Goal: Transaction & Acquisition: Book appointment/travel/reservation

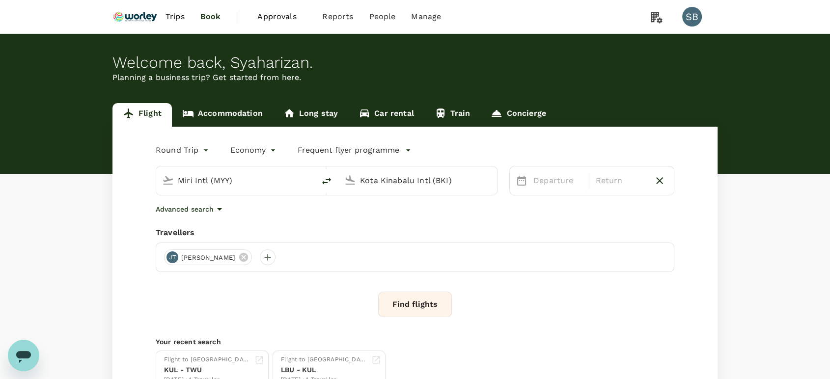
click at [244, 179] on input "Miri Intl (MYY)" at bounding box center [236, 180] width 116 height 15
click at [227, 219] on p "[GEOGRAPHIC_DATA] Intl" at bounding box center [250, 219] width 173 height 10
type input "Kuala Lumpur Intl ([GEOGRAPHIC_DATA])"
click at [186, 146] on body "Trips Book Approvals 0 Reports People Manage SB Welcome back , [GEOGRAPHIC_DATA…" at bounding box center [415, 233] width 830 height 466
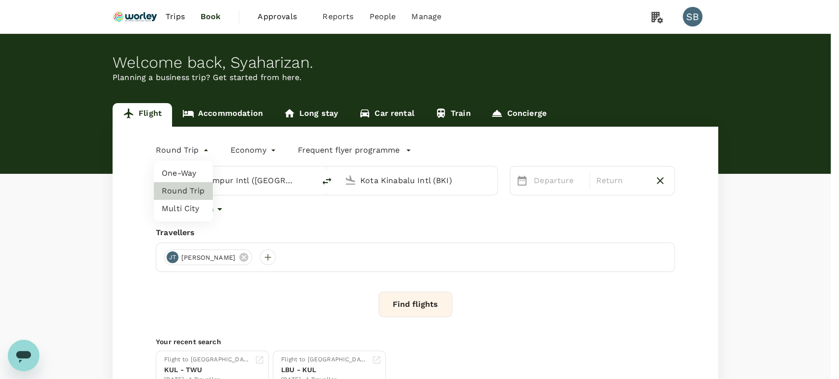
click at [186, 177] on li "One-Way" at bounding box center [183, 174] width 59 height 18
type input "oneway"
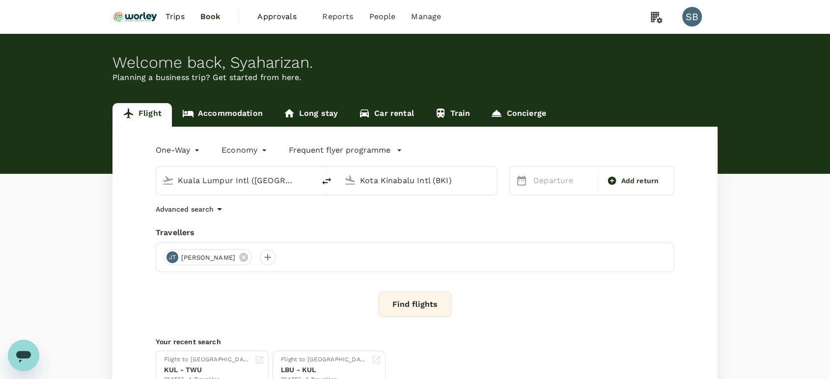
click at [414, 179] on input "Kota Kinabalu Intl (BKI)" at bounding box center [418, 180] width 116 height 15
click at [432, 216] on p "London Heathrow" at bounding box center [432, 219] width 173 height 10
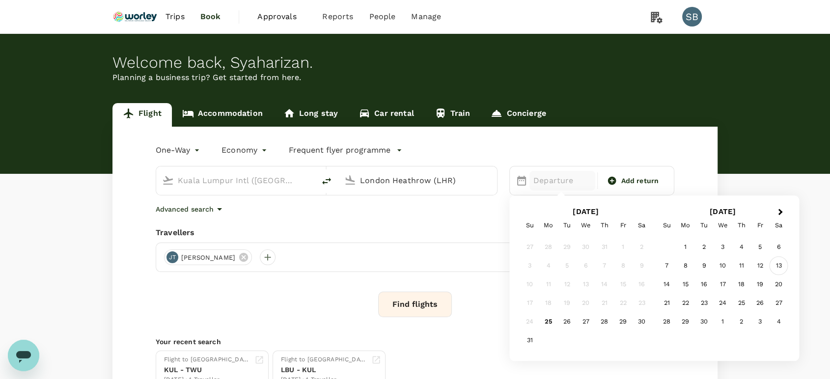
type input "London Heathrow (LHR)"
click at [777, 268] on div "13" at bounding box center [779, 266] width 19 height 19
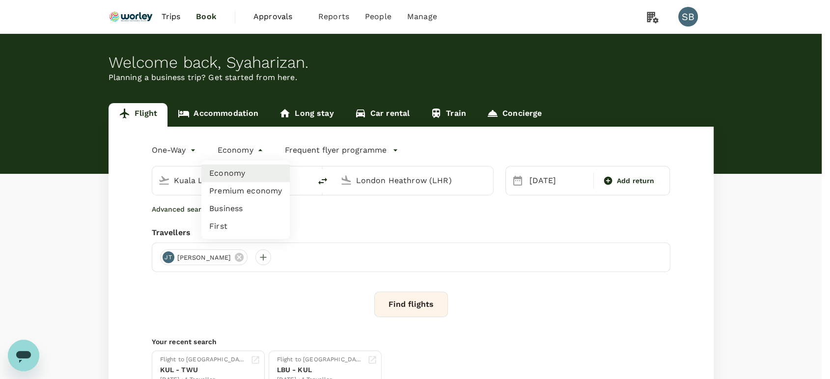
click at [263, 151] on body "Trips Book Approvals 0 Reports People Manage SB Welcome back , [GEOGRAPHIC_DATA…" at bounding box center [415, 233] width 830 height 466
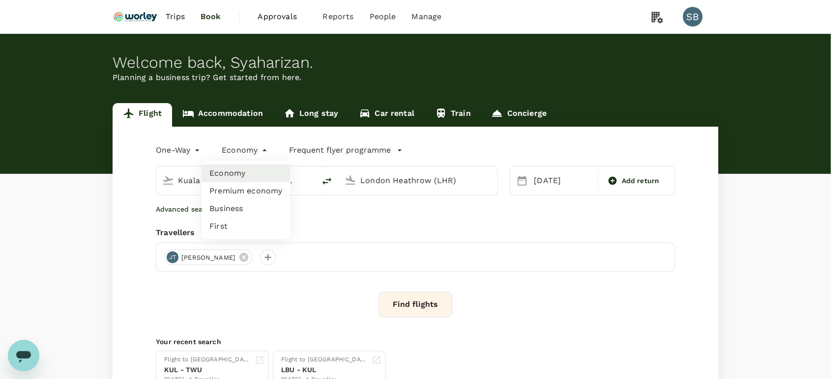
click at [346, 226] on div at bounding box center [419, 189] width 839 height 379
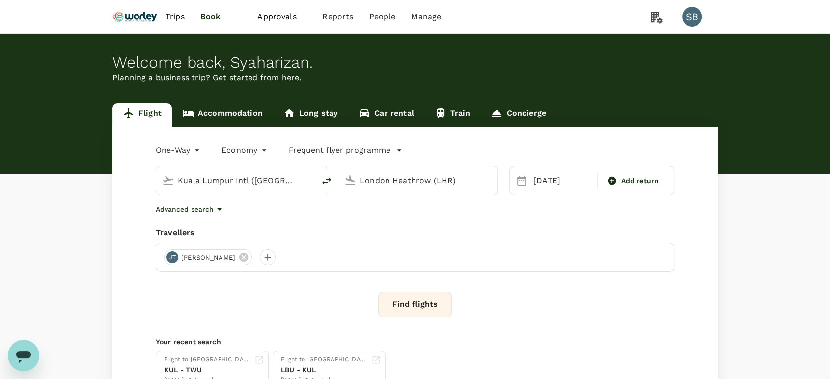
click at [416, 298] on button "Find flights" at bounding box center [415, 305] width 74 height 26
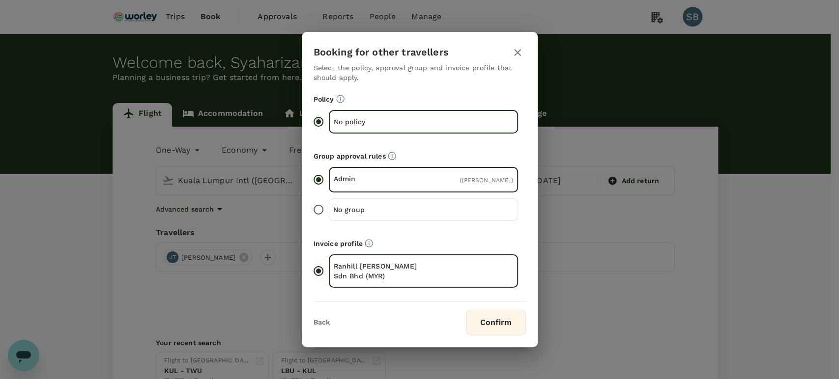
click at [511, 328] on button "Confirm" at bounding box center [496, 323] width 60 height 26
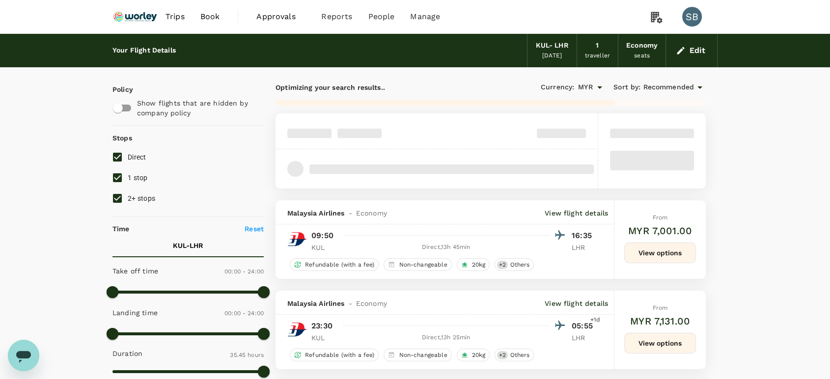
click at [120, 195] on input "2+ stops" at bounding box center [117, 198] width 21 height 21
checkbox input "false"
click at [118, 178] on input "1 stop" at bounding box center [117, 178] width 21 height 21
checkbox input "false"
type input "5345"
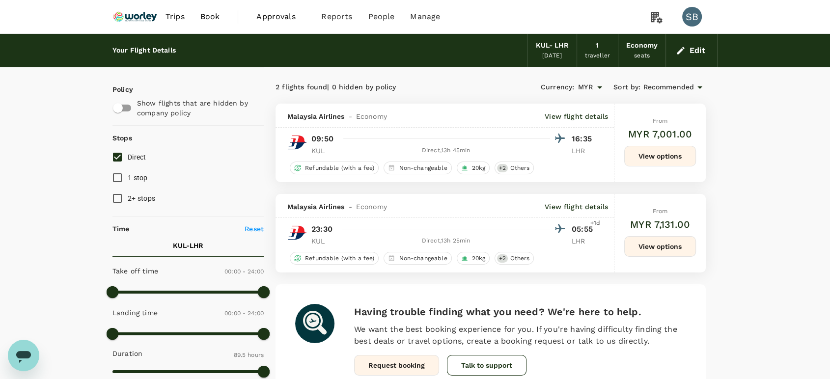
click at [671, 247] on button "View options" at bounding box center [661, 246] width 72 height 21
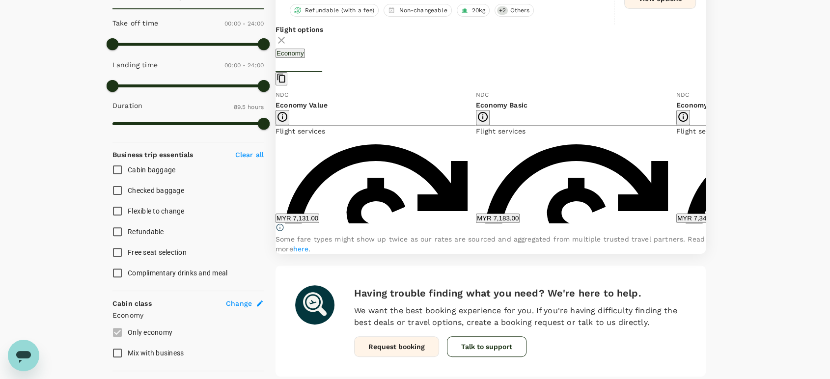
scroll to position [249, 0]
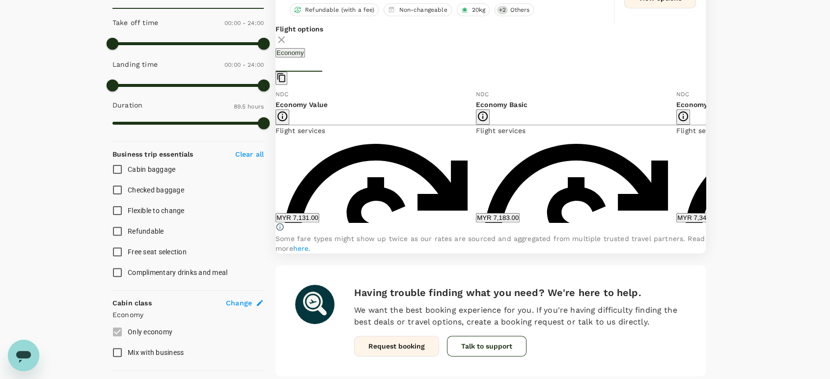
click at [709, 161] on icon at bounding box center [714, 156] width 10 height 10
click at [273, 160] on icon at bounding box center [268, 156] width 10 height 10
click at [268, 160] on icon at bounding box center [265, 156] width 5 height 8
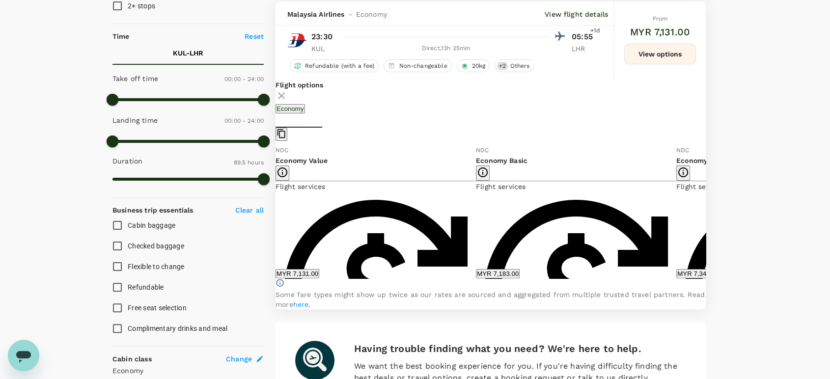
scroll to position [55, 0]
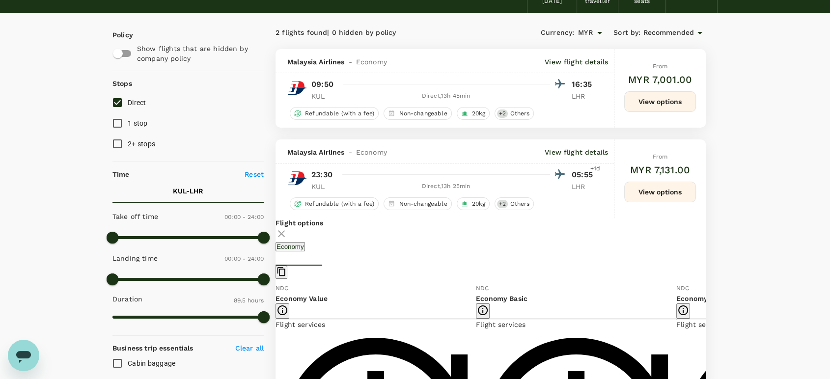
click at [120, 123] on input "1 stop" at bounding box center [117, 123] width 21 height 21
checkbox input "true"
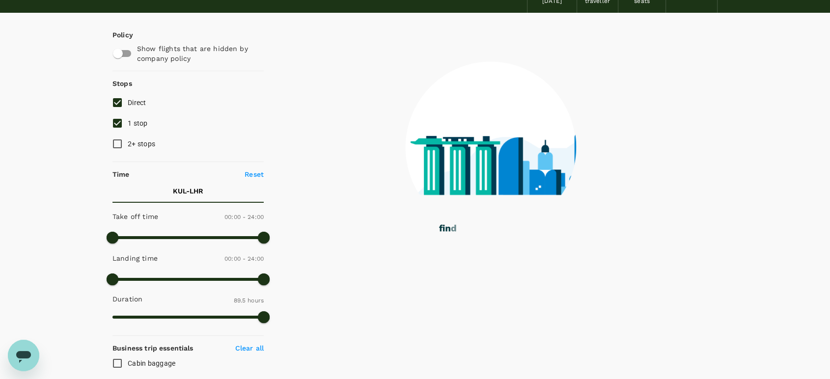
click at [118, 101] on input "Direct" at bounding box center [117, 102] width 21 height 21
checkbox input "false"
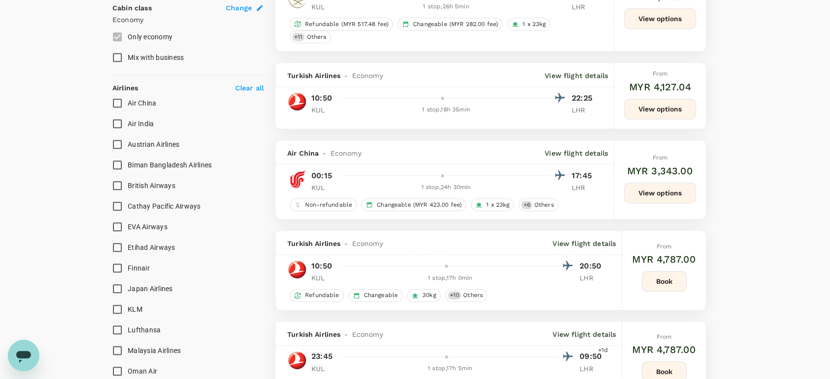
scroll to position [546, 0]
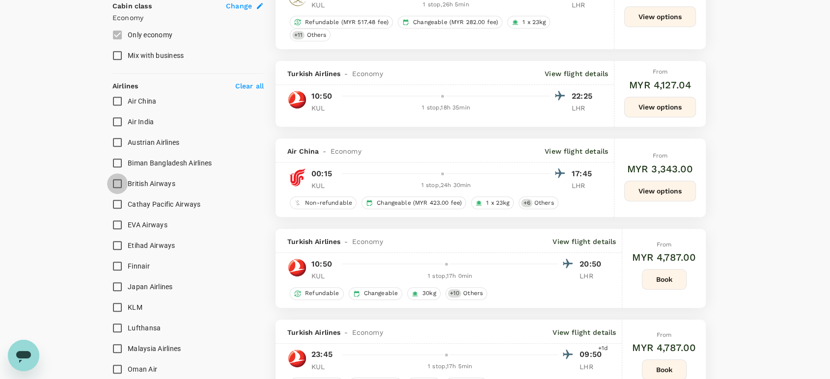
click at [121, 181] on input "British Airways" at bounding box center [117, 183] width 21 height 21
checkbox input "true"
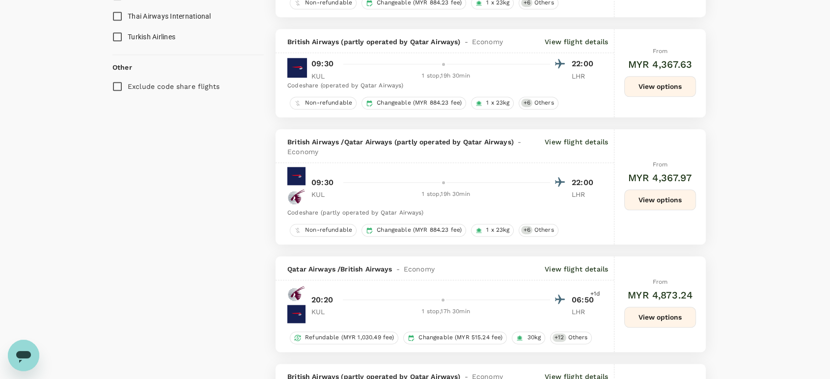
scroll to position [1092, 0]
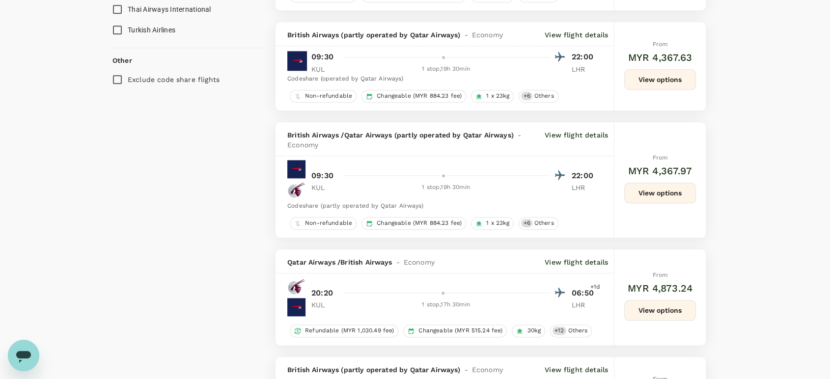
click at [592, 257] on p "View flight details" at bounding box center [576, 262] width 63 height 10
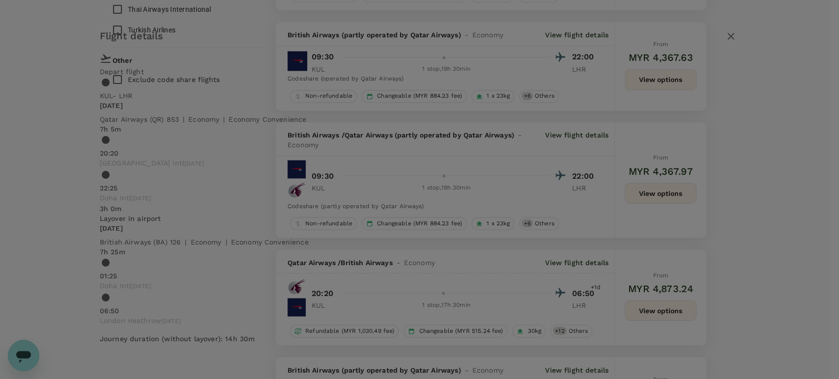
click at [725, 38] on icon "button" at bounding box center [731, 36] width 12 height 12
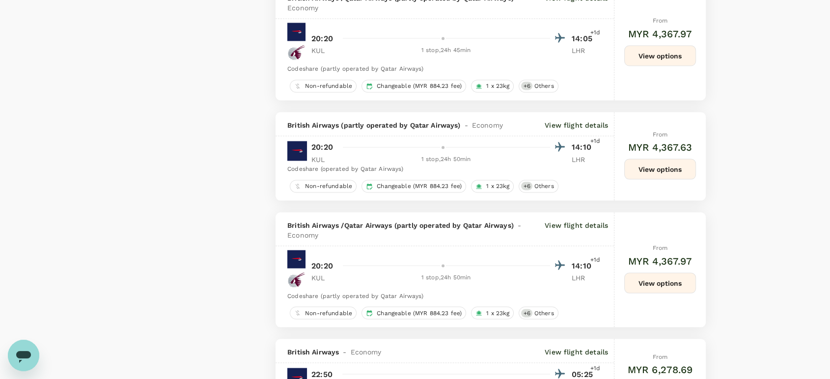
scroll to position [2020, 0]
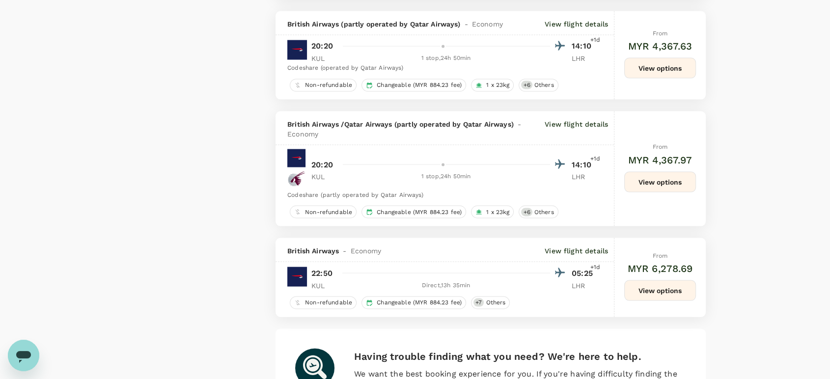
click at [583, 246] on p "View flight details" at bounding box center [576, 251] width 63 height 10
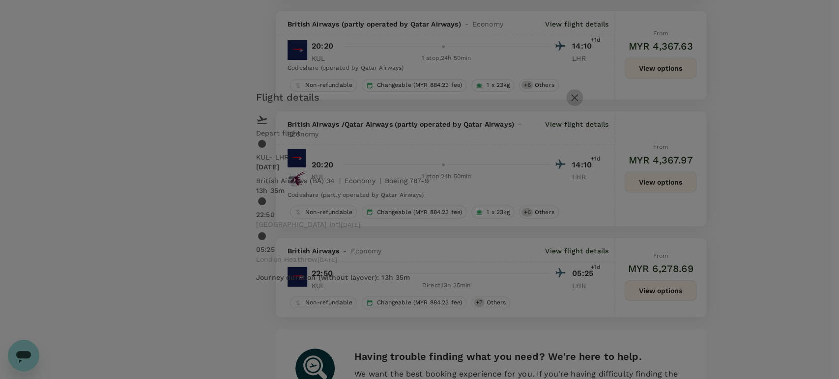
drag, startPoint x: 629, startPoint y: 108, endPoint x: 643, endPoint y: 113, distance: 15.1
click at [580, 104] on icon "button" at bounding box center [575, 98] width 12 height 12
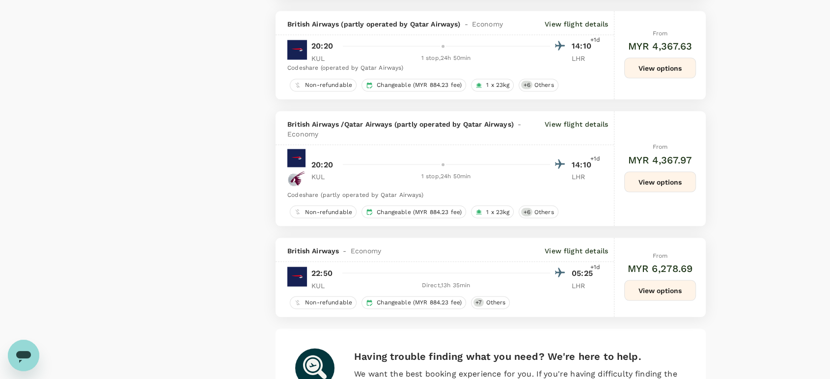
click at [649, 281] on button "View options" at bounding box center [661, 291] width 72 height 21
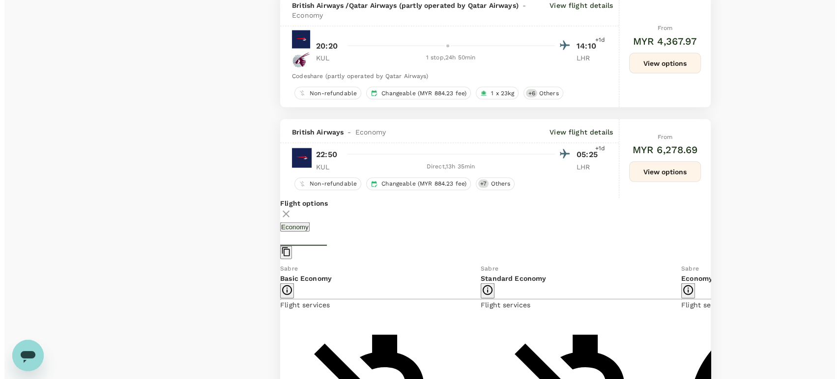
scroll to position [2140, 0]
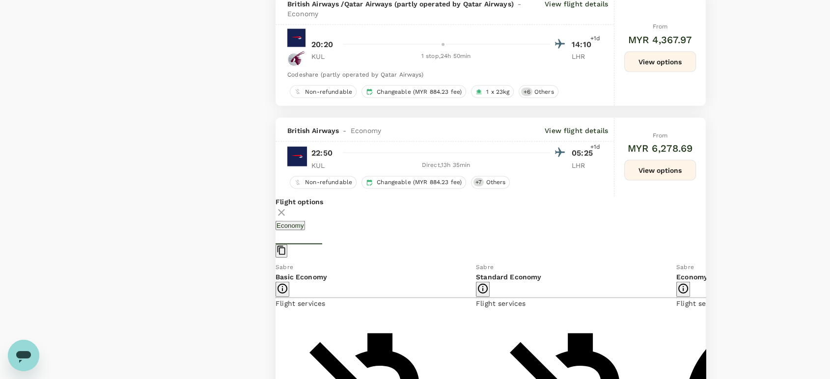
click at [709, 329] on icon at bounding box center [714, 334] width 10 height 10
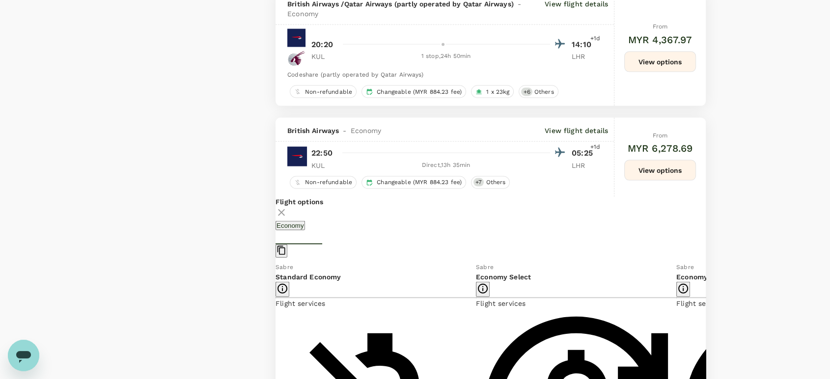
click at [273, 329] on icon at bounding box center [268, 334] width 10 height 10
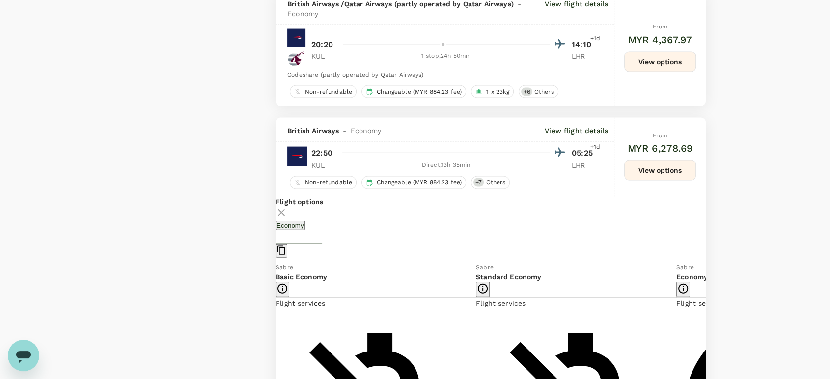
click at [273, 329] on icon at bounding box center [268, 334] width 10 height 10
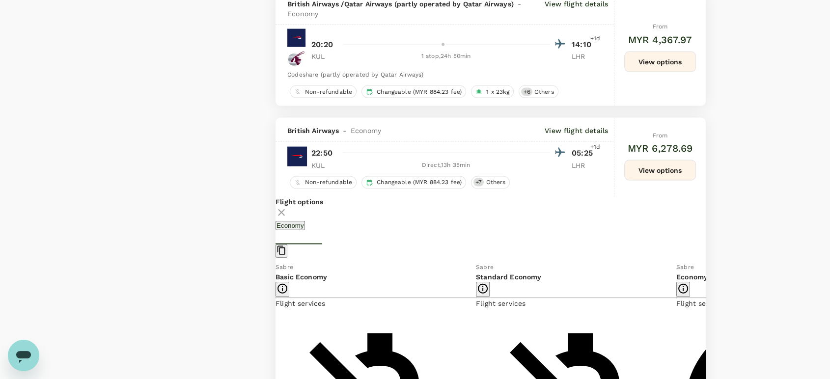
click at [711, 329] on icon at bounding box center [713, 333] width 5 height 8
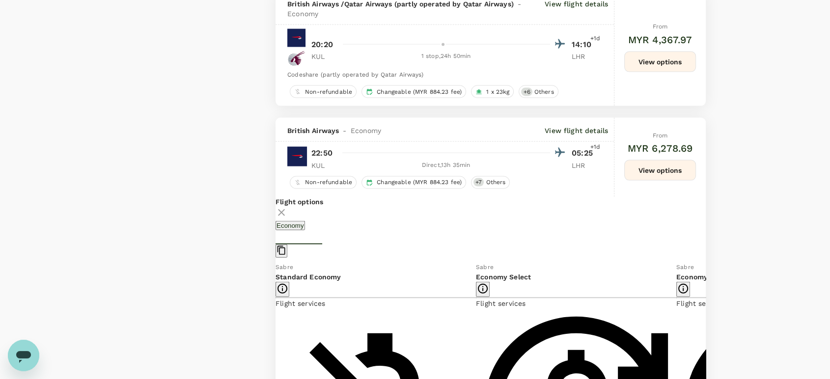
click at [711, 329] on icon at bounding box center [713, 333] width 5 height 8
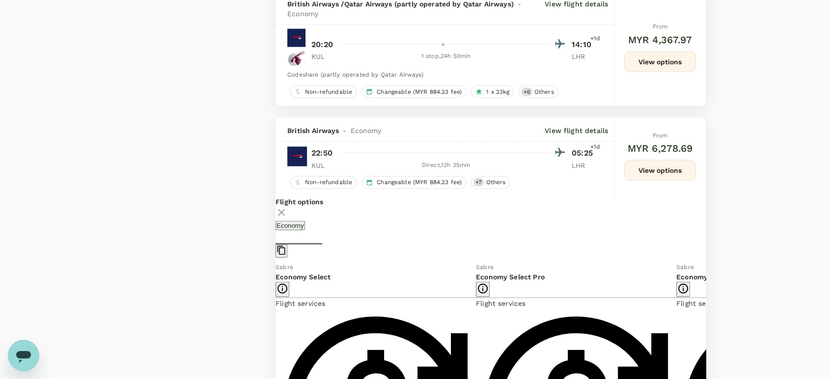
click at [273, 329] on icon at bounding box center [268, 334] width 10 height 10
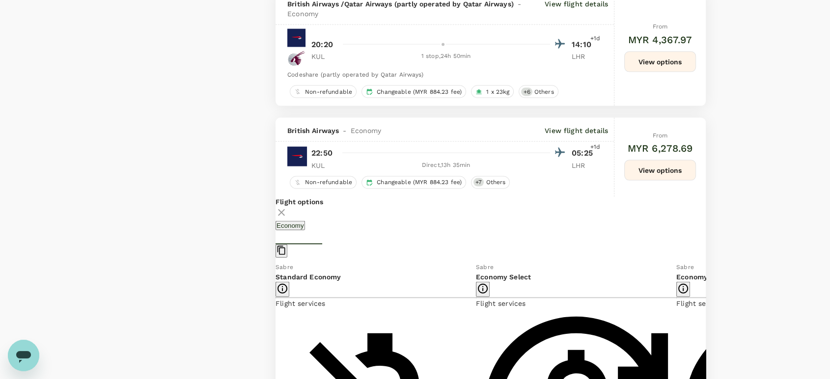
click at [709, 329] on icon at bounding box center [714, 334] width 10 height 10
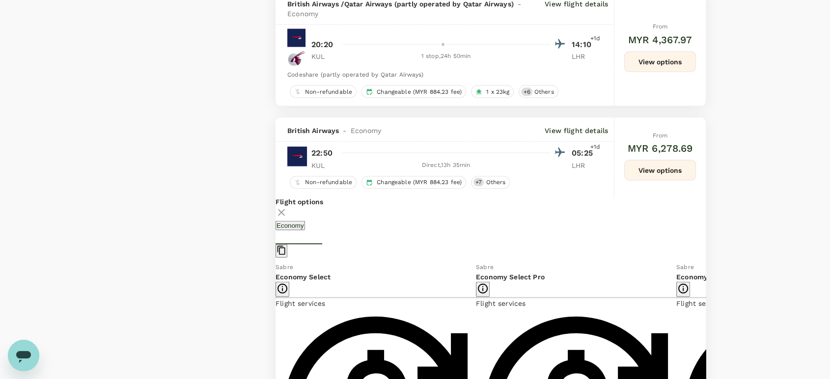
click at [273, 329] on icon at bounding box center [268, 334] width 10 height 10
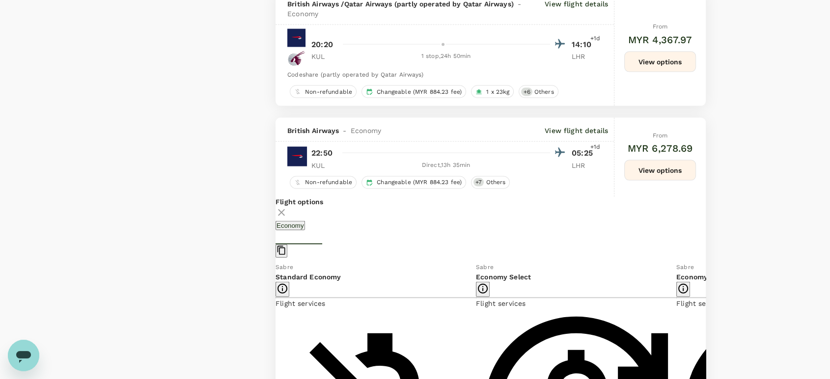
click at [273, 329] on icon at bounding box center [268, 334] width 10 height 10
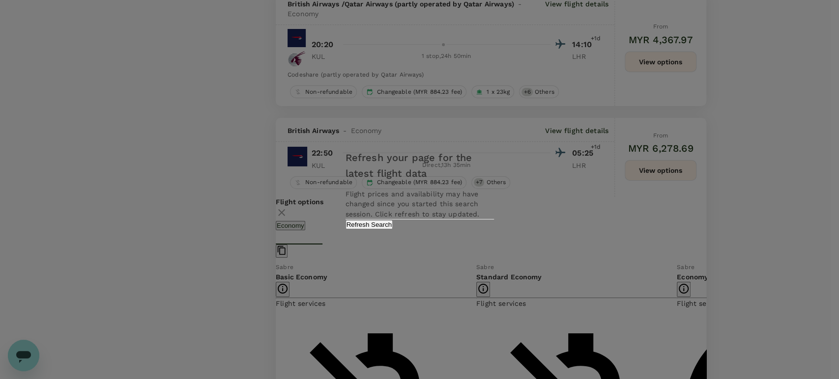
click at [393, 229] on button "Refresh Search" at bounding box center [369, 224] width 48 height 9
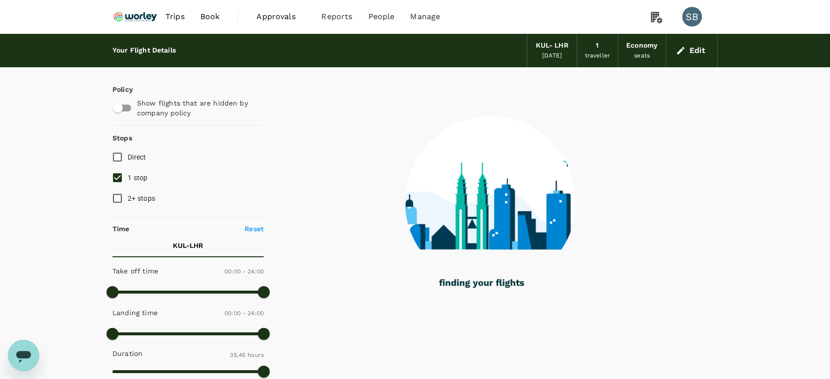
type input "5345"
checkbox input "true"
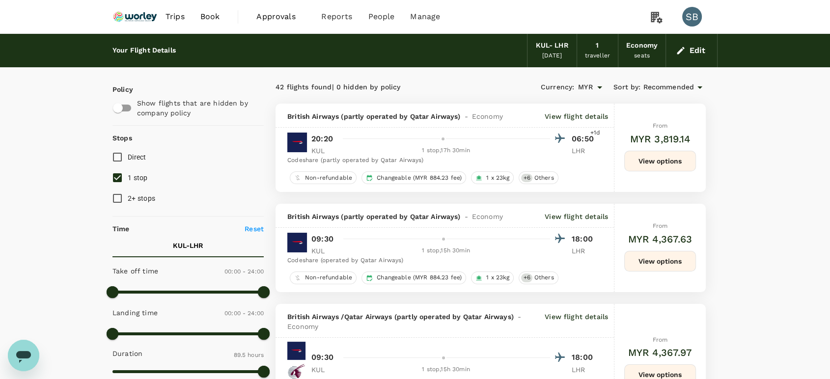
click at [117, 161] on input "Direct" at bounding box center [117, 157] width 21 height 21
checkbox input "true"
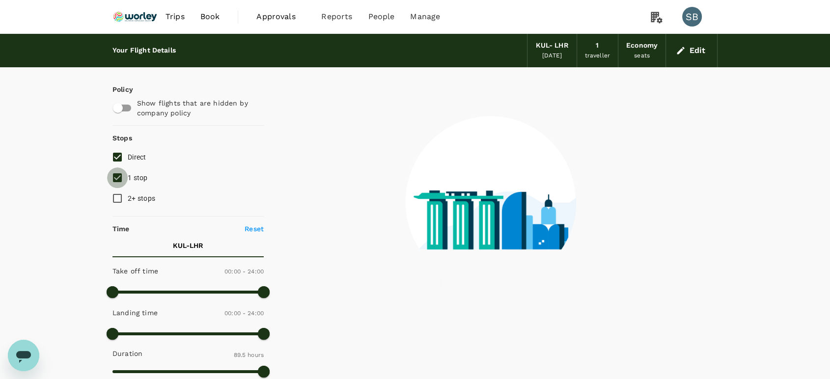
click at [120, 175] on input "1 stop" at bounding box center [117, 178] width 21 height 21
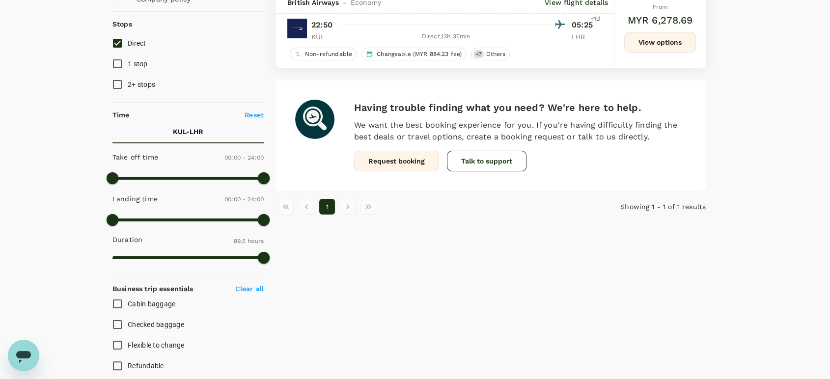
scroll to position [55, 0]
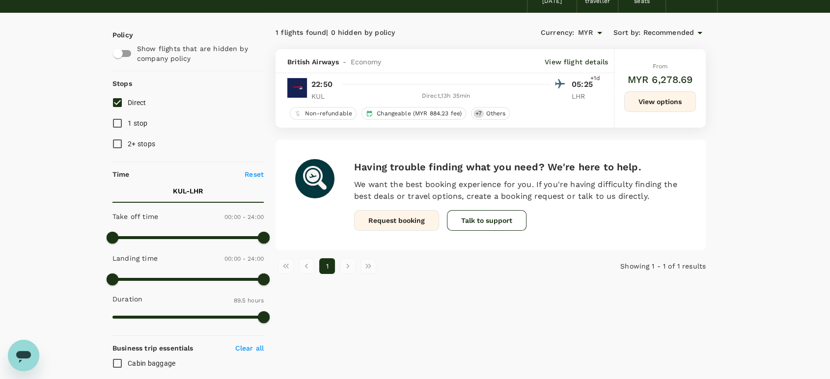
click at [662, 103] on button "View options" at bounding box center [661, 101] width 72 height 21
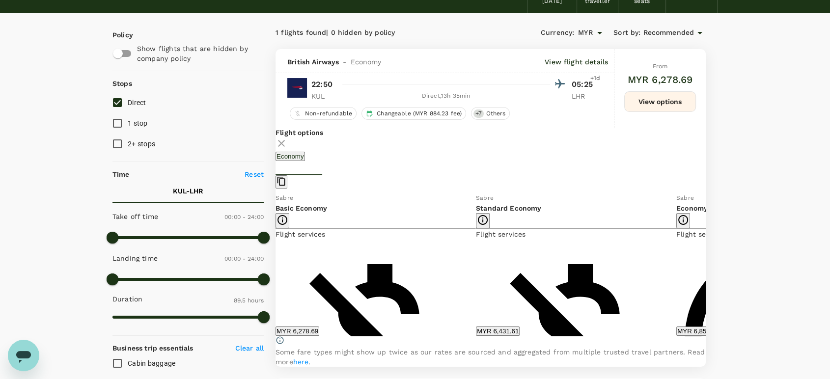
scroll to position [103, 0]
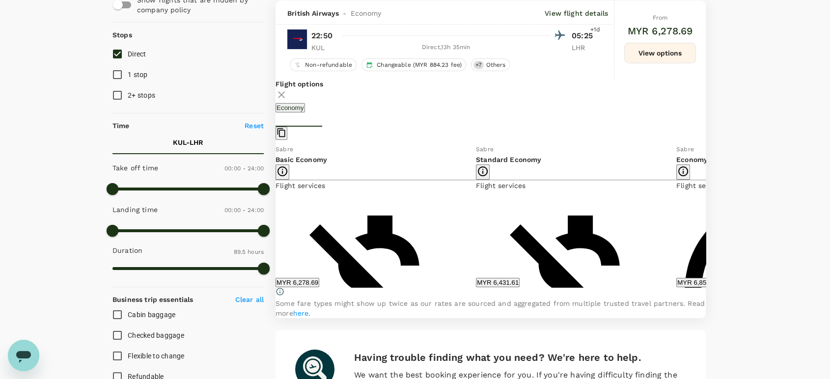
click at [709, 221] on icon at bounding box center [714, 216] width 10 height 10
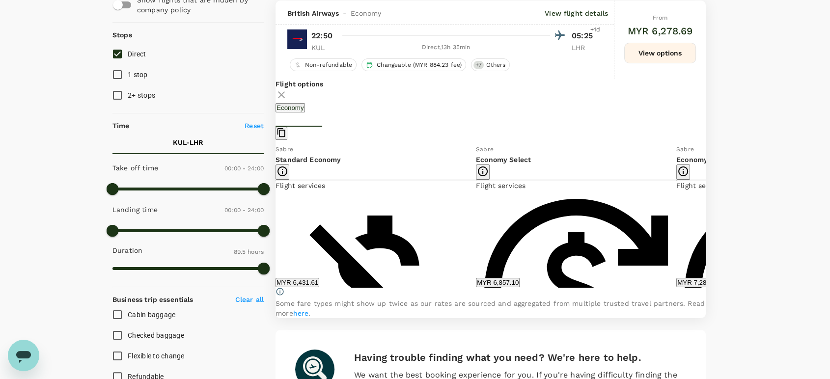
click at [273, 221] on icon at bounding box center [268, 216] width 10 height 10
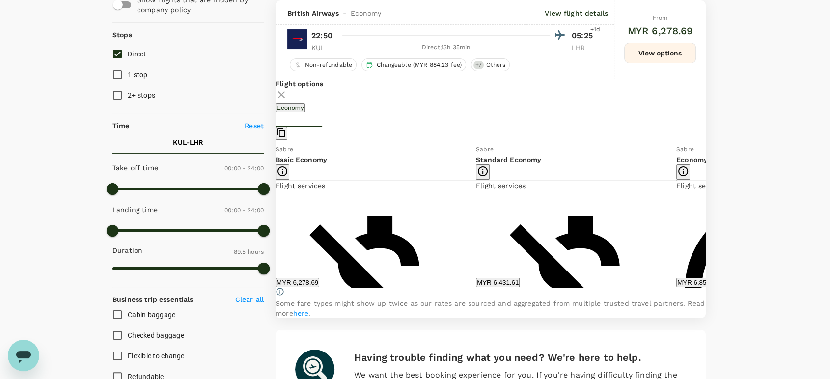
click at [709, 221] on icon at bounding box center [714, 216] width 10 height 10
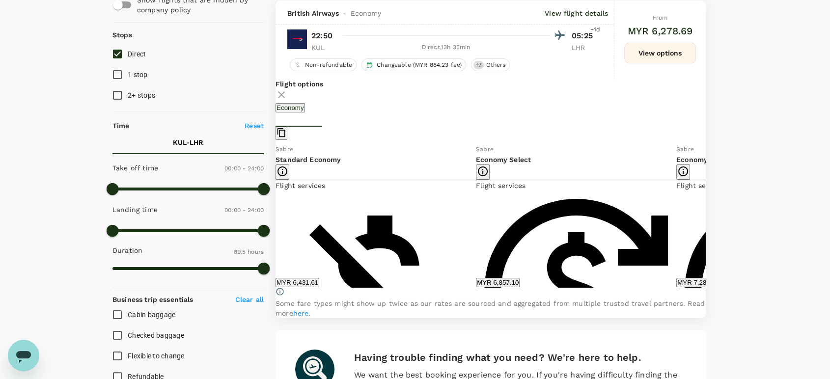
click at [273, 221] on icon at bounding box center [268, 216] width 10 height 10
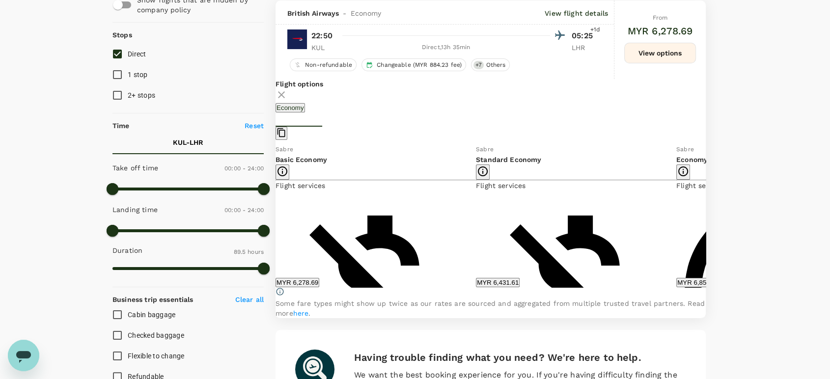
click at [709, 221] on icon at bounding box center [714, 216] width 10 height 10
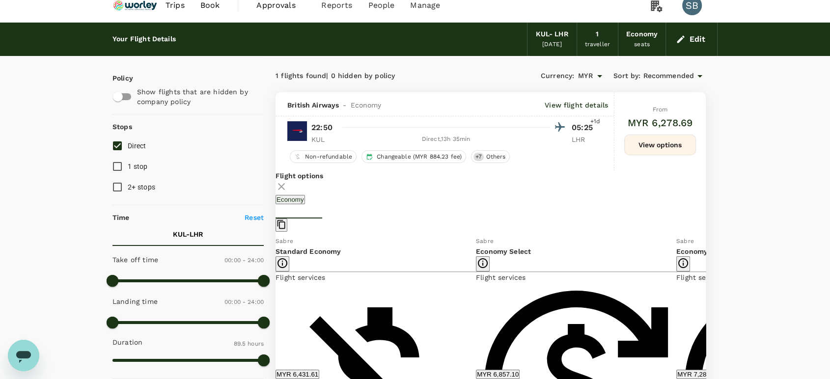
scroll to position [0, 0]
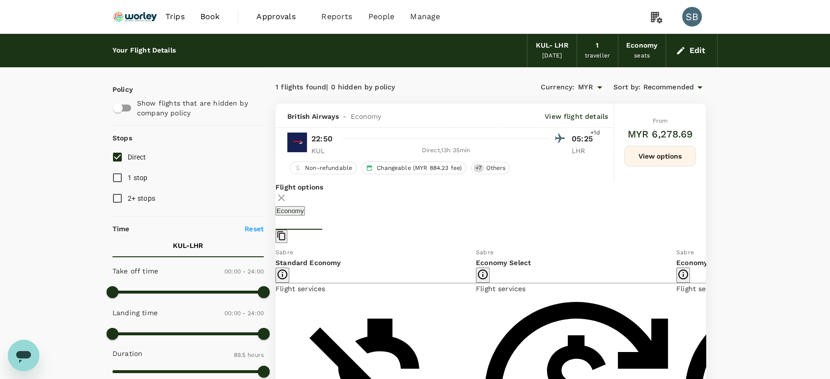
click at [115, 179] on input "1 stop" at bounding box center [117, 178] width 21 height 21
checkbox input "true"
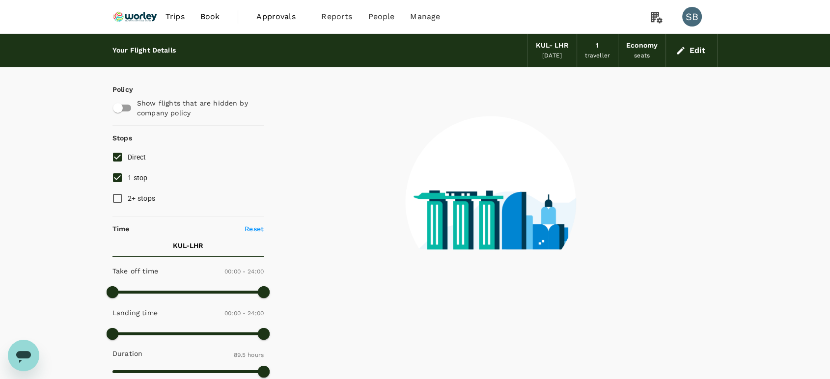
click at [116, 158] on input "Direct" at bounding box center [117, 157] width 21 height 21
checkbox input "false"
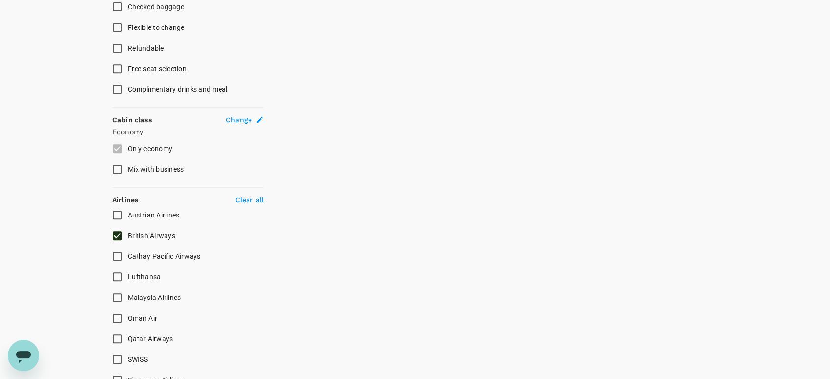
scroll to position [491, 0]
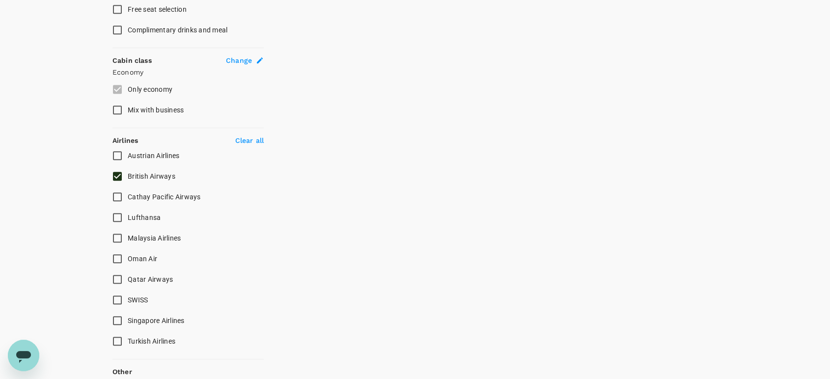
click at [119, 176] on input "British Airways" at bounding box center [117, 176] width 21 height 21
checkbox input "false"
click at [118, 275] on input "Qatar Airways" at bounding box center [117, 279] width 21 height 21
checkbox input "true"
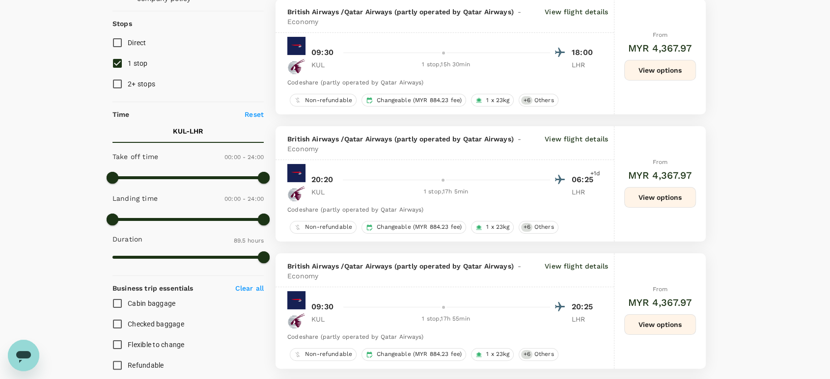
scroll to position [55, 0]
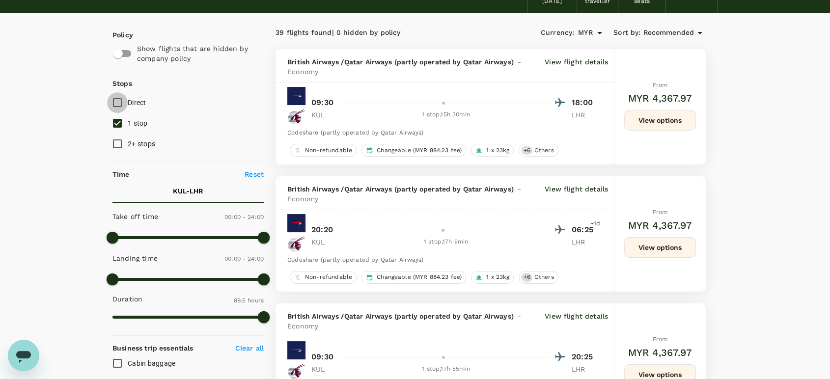
click at [121, 101] on input "Direct" at bounding box center [117, 102] width 21 height 21
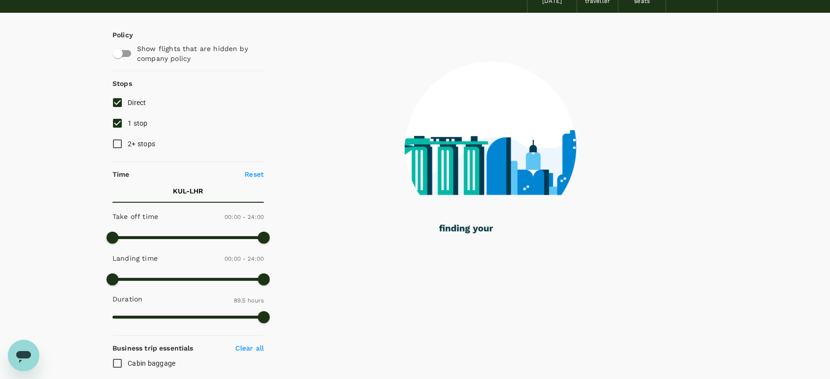
click at [118, 104] on input "Direct" at bounding box center [117, 102] width 21 height 21
checkbox input "false"
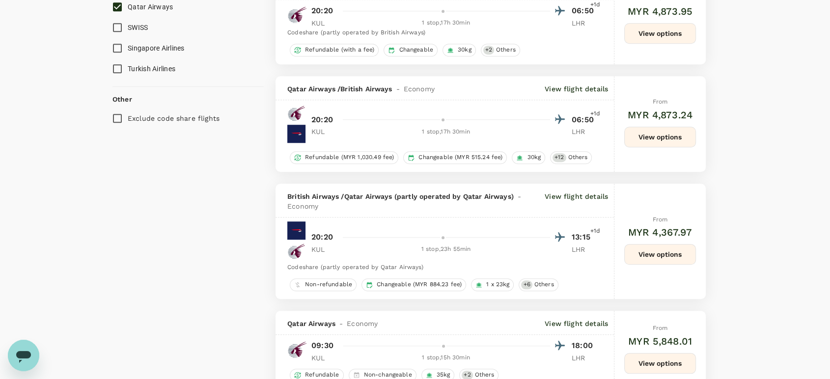
scroll to position [819, 0]
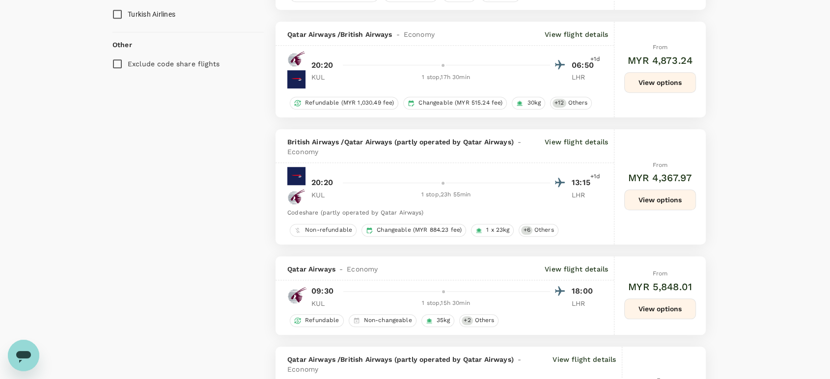
click at [571, 264] on p "View flight details" at bounding box center [576, 269] width 63 height 10
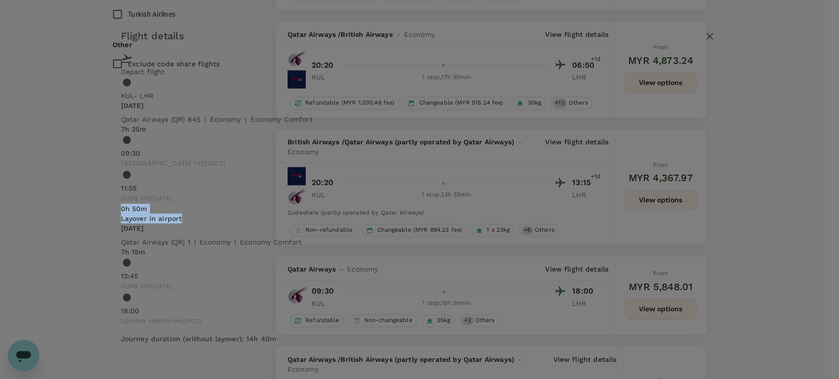
drag, startPoint x: 338, startPoint y: 199, endPoint x: 243, endPoint y: 197, distance: 95.4
click at [182, 204] on div "0h 50m Layover in airport" at bounding box center [151, 214] width 61 height 20
copy div "0h 50m Layover in airport"
click at [706, 39] on icon "button" at bounding box center [709, 36] width 7 height 7
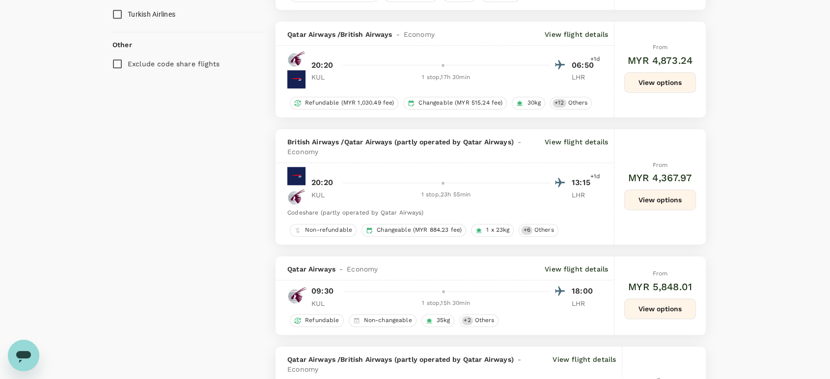
click at [645, 299] on button "View options" at bounding box center [661, 309] width 72 height 21
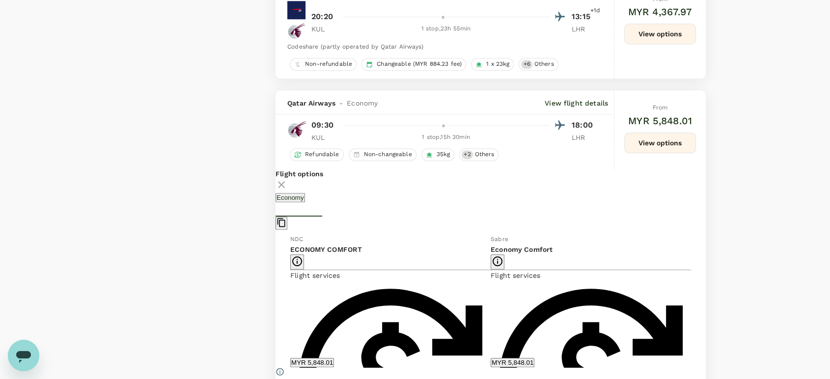
scroll to position [991, 0]
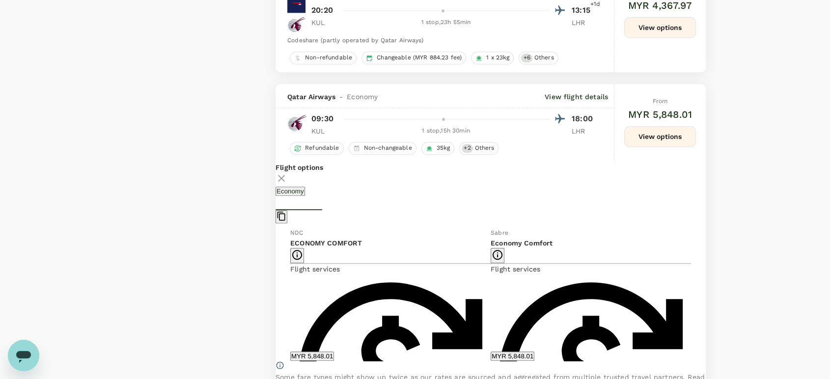
click at [287, 172] on icon at bounding box center [282, 178] width 12 height 12
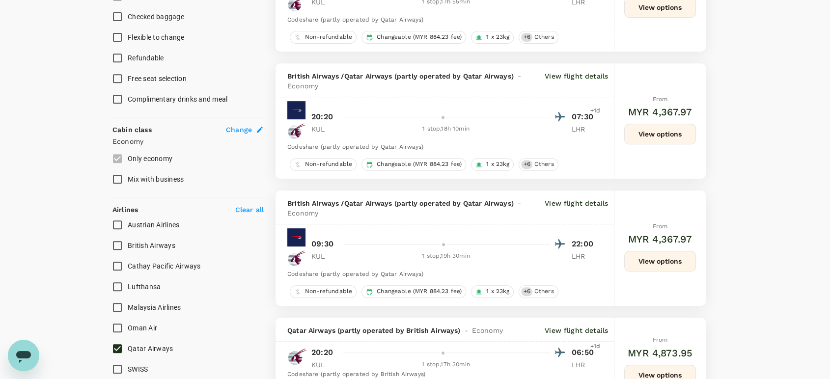
scroll to position [496, 0]
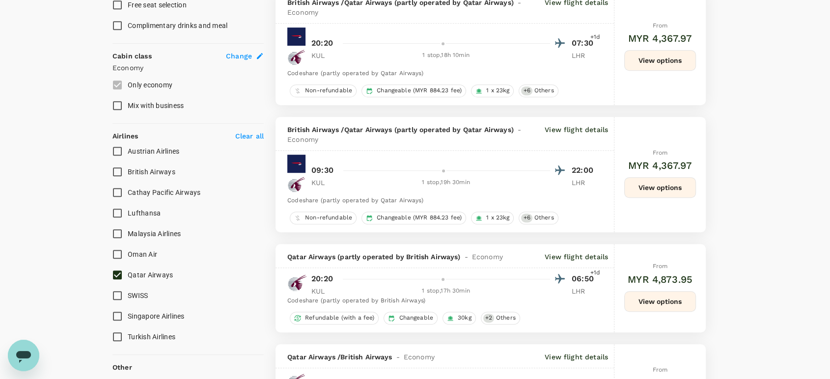
drag, startPoint x: 117, startPoint y: 274, endPoint x: 121, endPoint y: 268, distance: 6.7
click at [118, 274] on input "Qatar Airways" at bounding box center [117, 275] width 21 height 21
checkbox input "false"
click at [117, 254] on input "Oman Air" at bounding box center [117, 254] width 21 height 21
checkbox input "true"
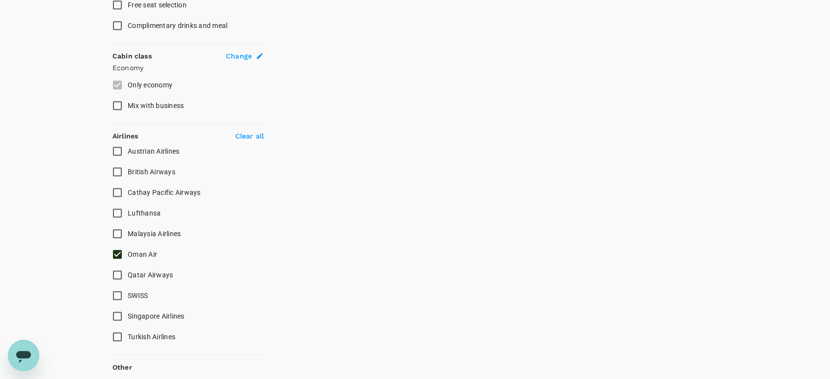
click at [118, 315] on input "Singapore Airlines" at bounding box center [117, 316] width 21 height 21
checkbox input "true"
drag, startPoint x: 119, startPoint y: 253, endPoint x: 126, endPoint y: 251, distance: 7.5
click at [119, 253] on input "Oman Air" at bounding box center [117, 254] width 21 height 21
checkbox input "false"
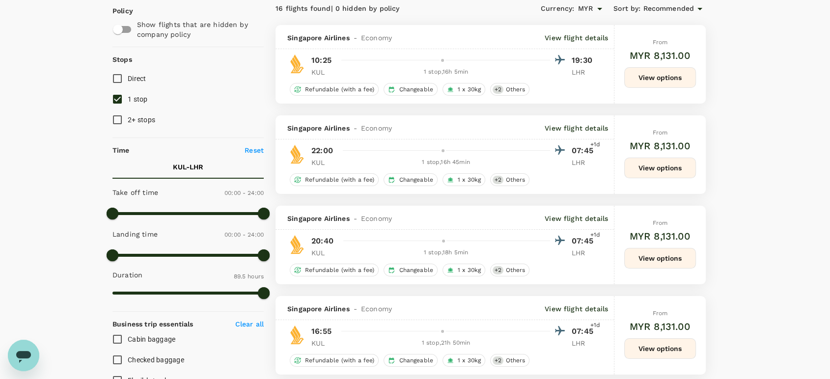
scroll to position [55, 0]
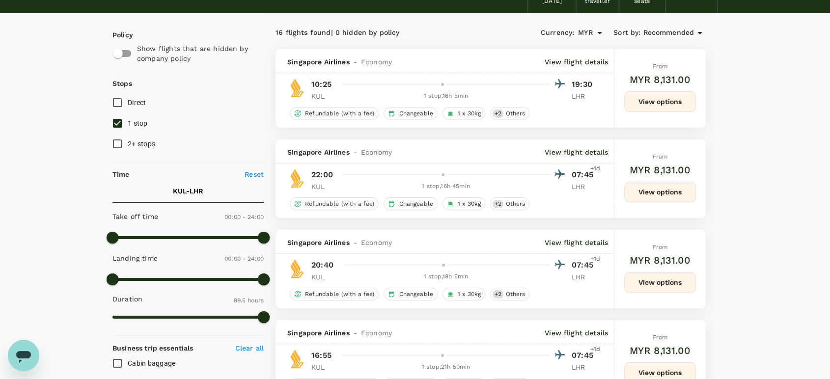
click at [582, 151] on p "View flight details" at bounding box center [576, 152] width 63 height 10
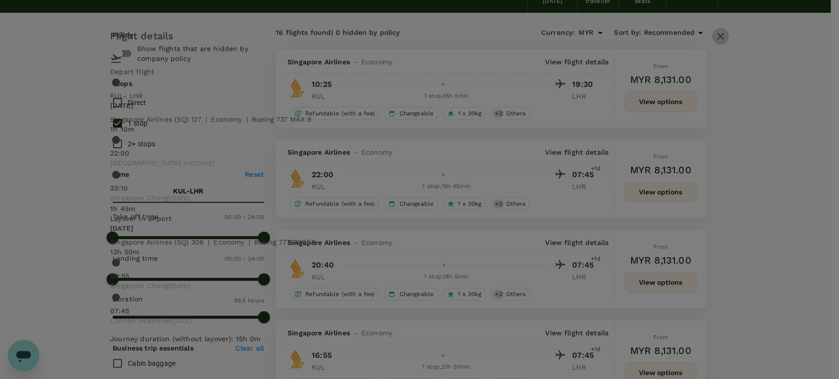
click at [712, 37] on button "button" at bounding box center [720, 36] width 17 height 17
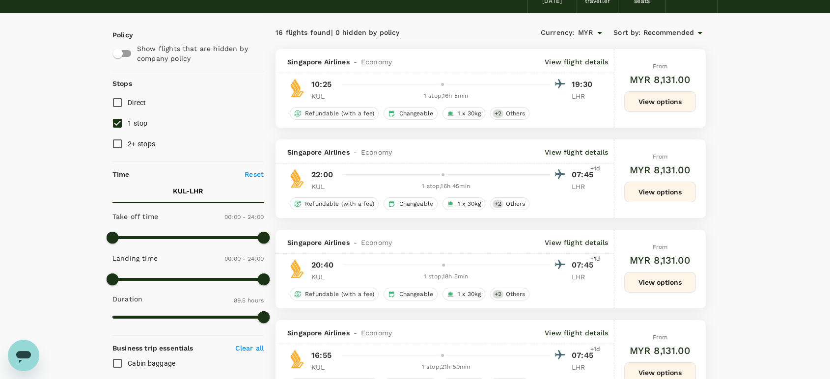
click at [670, 196] on button "View options" at bounding box center [661, 192] width 72 height 21
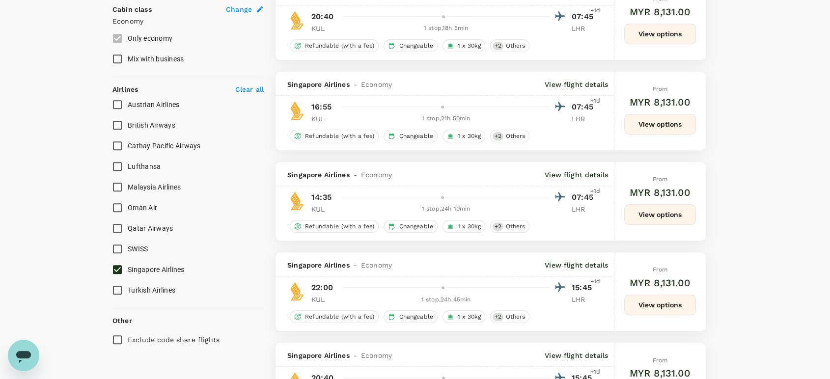
scroll to position [631, 0]
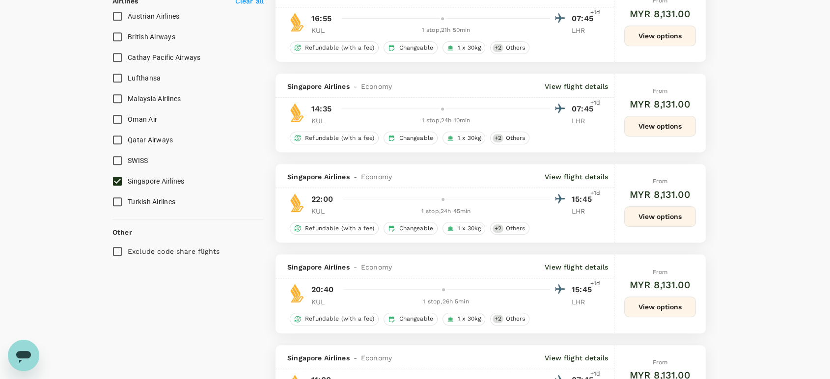
click at [114, 137] on input "Qatar Airways" at bounding box center [117, 140] width 21 height 21
checkbox input "true"
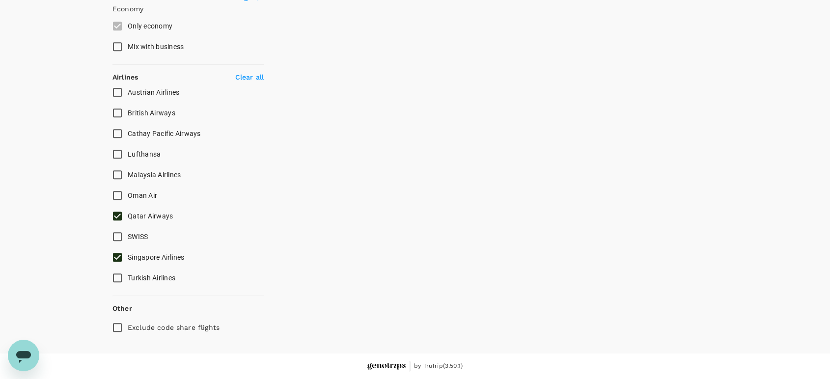
scroll to position [553, 0]
drag, startPoint x: 115, startPoint y: 175, endPoint x: 121, endPoint y: 178, distance: 7.0
click at [115, 176] on input "Malaysia Airlines" at bounding box center [117, 177] width 21 height 21
drag, startPoint x: 114, startPoint y: 174, endPoint x: 115, endPoint y: 182, distance: 7.9
click at [114, 174] on input "Malaysia Airlines" at bounding box center [117, 177] width 21 height 21
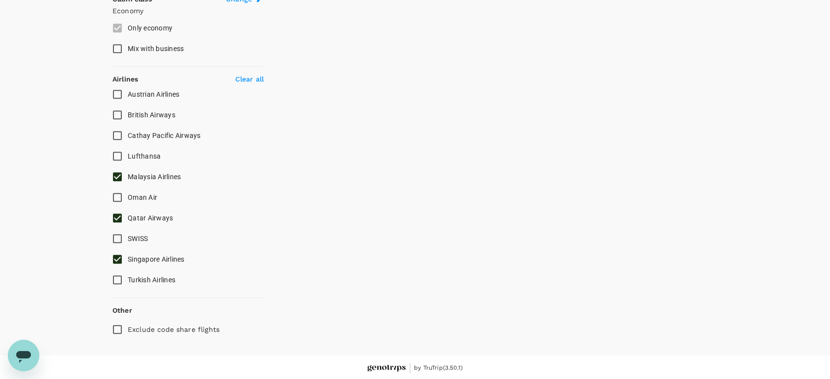
checkbox input "false"
click at [117, 258] on input "Singapore Airlines" at bounding box center [117, 259] width 21 height 21
checkbox input "false"
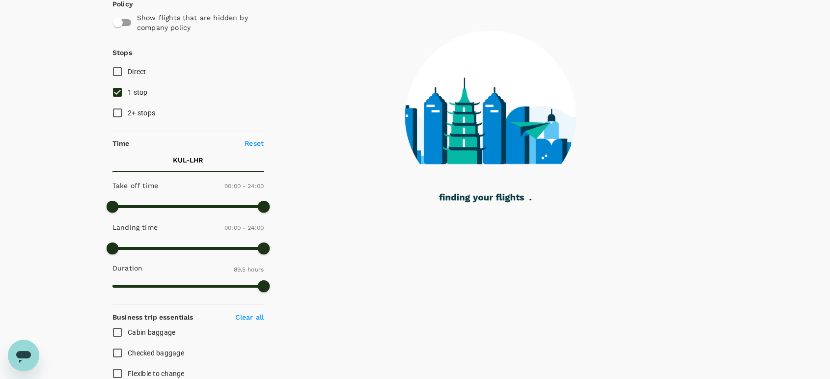
scroll to position [0, 0]
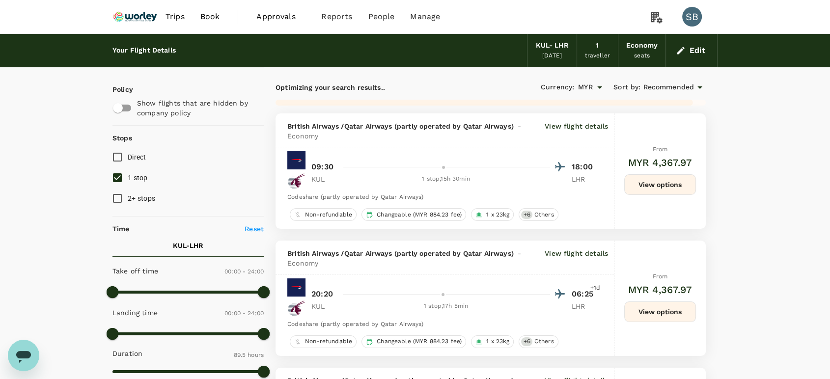
checkbox input "false"
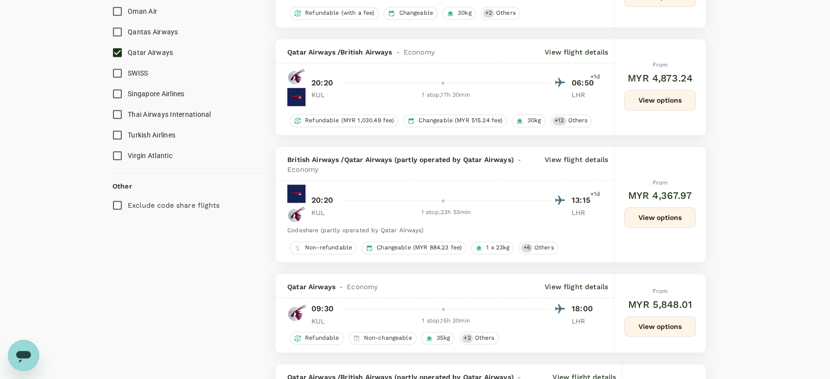
scroll to position [819, 0]
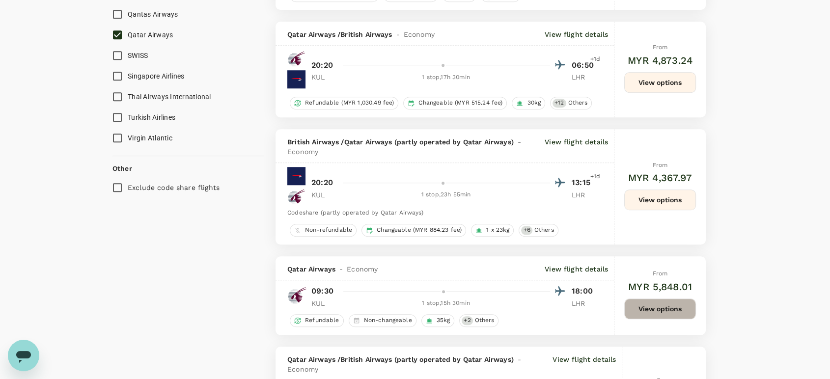
click at [637, 299] on button "View options" at bounding box center [661, 309] width 72 height 21
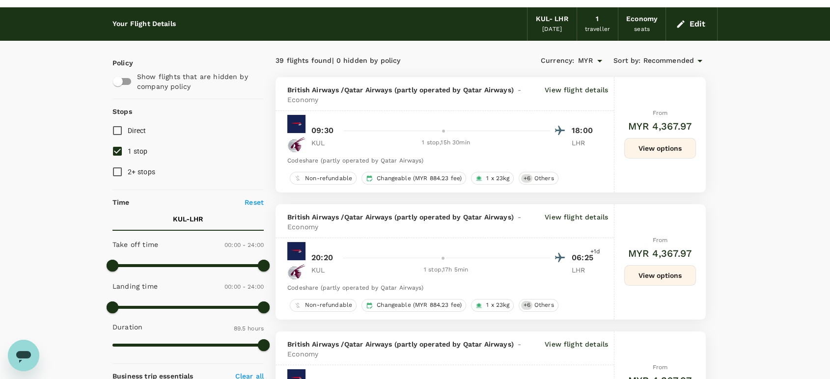
scroll to position [0, 0]
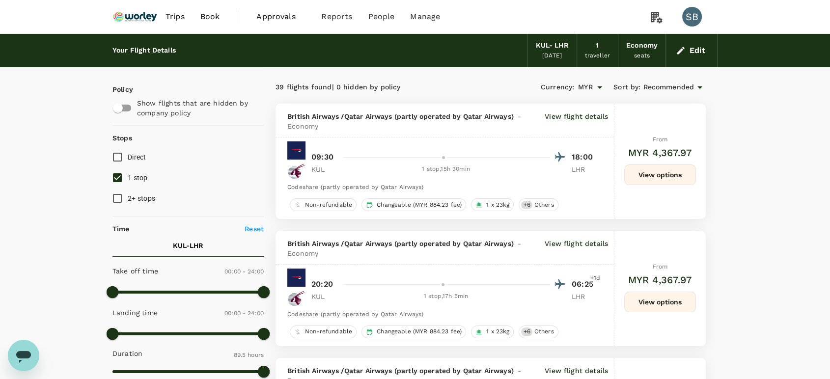
click at [135, 20] on img at bounding box center [135, 17] width 45 height 22
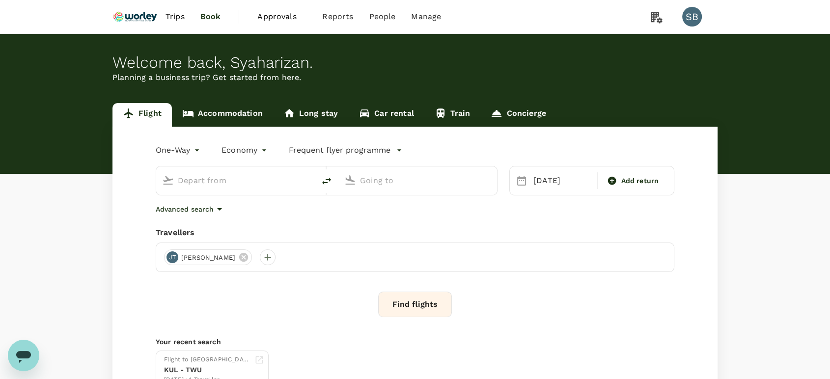
type input "Kuala Lumpur Intl ([GEOGRAPHIC_DATA])"
type input "London Heathrow (LHR)"
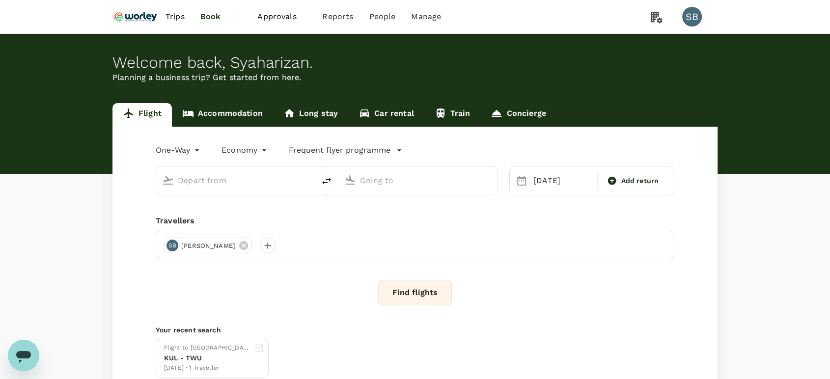
type input "Kuala Lumpur Intl ([GEOGRAPHIC_DATA])"
type input "London Heathrow (LHR)"
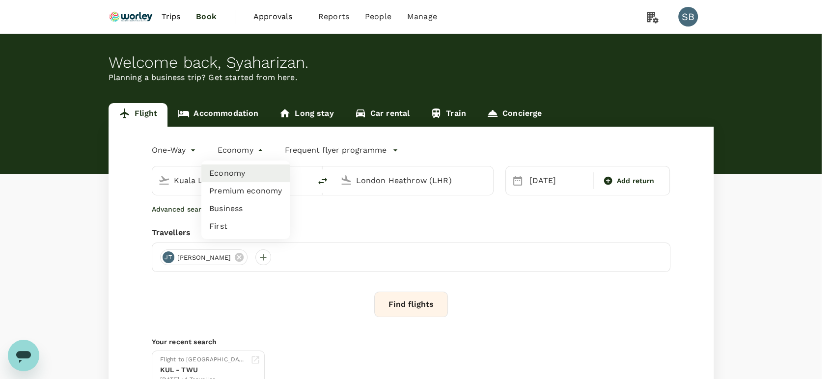
click at [264, 151] on body "Trips Book Approvals 0 Reports People Manage SB Welcome back , [GEOGRAPHIC_DATA…" at bounding box center [415, 233] width 830 height 466
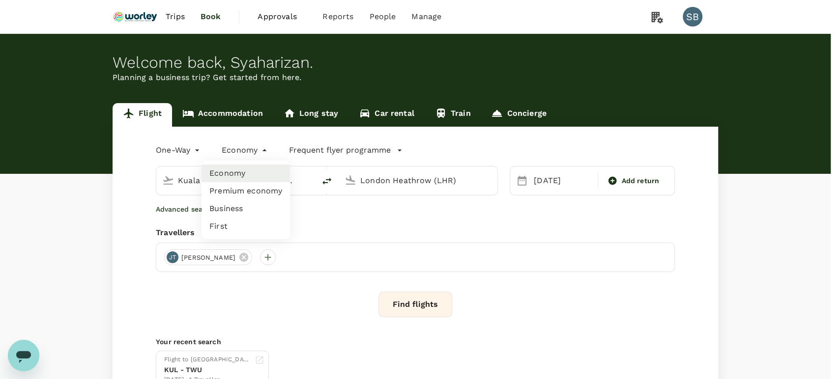
click at [260, 191] on li "Premium economy" at bounding box center [245, 191] width 88 height 18
type input "premium-economy"
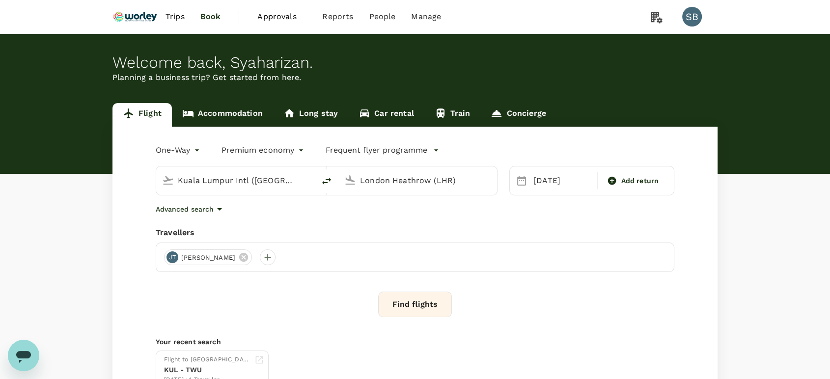
click at [421, 296] on button "Find flights" at bounding box center [415, 305] width 74 height 26
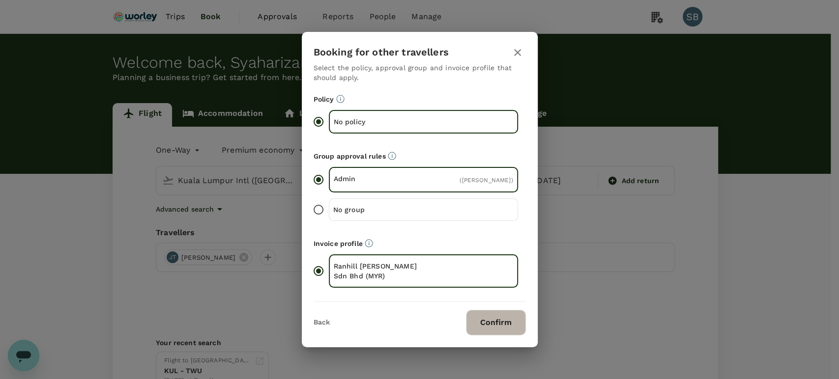
drag, startPoint x: 494, startPoint y: 321, endPoint x: 494, endPoint y: 314, distance: 6.9
click at [495, 321] on button "Confirm" at bounding box center [496, 323] width 60 height 26
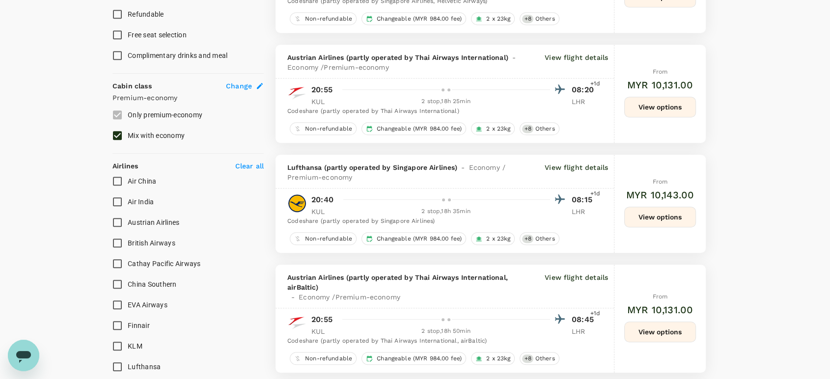
scroll to position [491, 0]
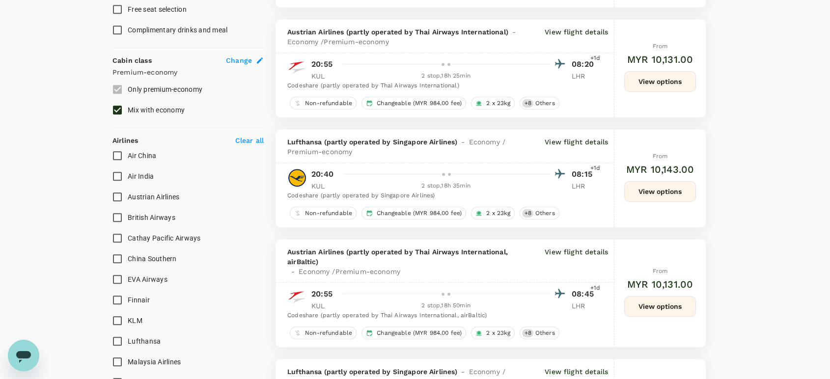
click at [121, 216] on input "British Airways" at bounding box center [117, 217] width 21 height 21
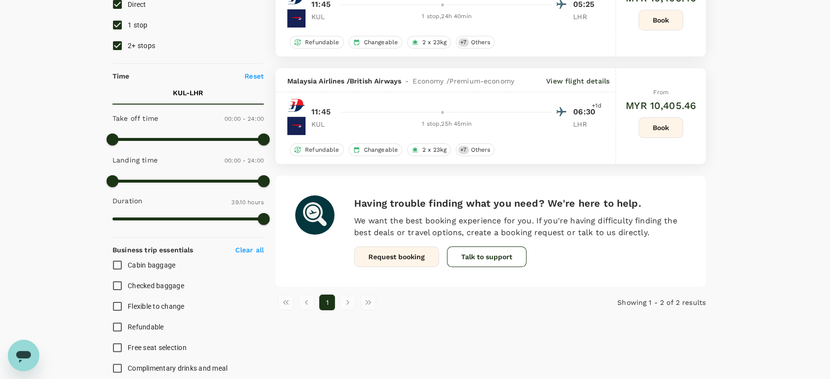
scroll to position [55, 0]
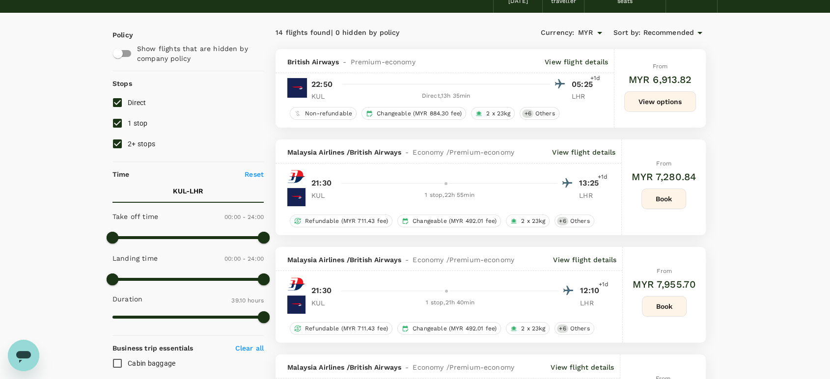
checkbox input "false"
checkbox input "true"
click at [645, 104] on button "View options" at bounding box center [661, 101] width 72 height 21
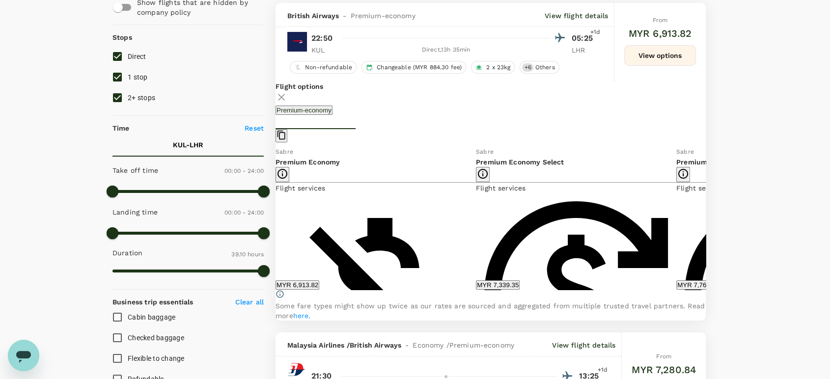
scroll to position [103, 0]
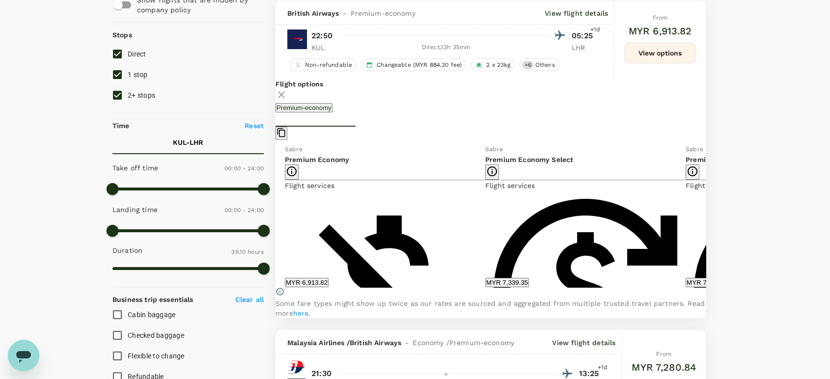
drag, startPoint x: 314, startPoint y: 239, endPoint x: 335, endPoint y: 245, distance: 21.0
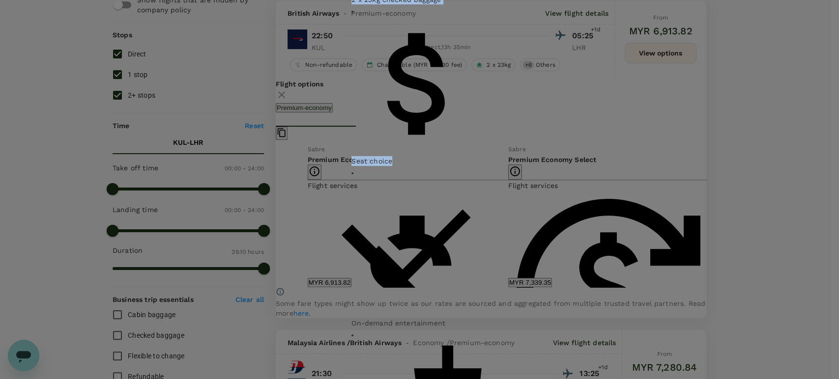
copy div "2 x 23kg checked baggage Seat choice"
drag, startPoint x: 299, startPoint y: 199, endPoint x: 390, endPoint y: 211, distance: 91.6
click at [390, 211] on div "2 carry on bags & 1 personal item 2 x 23kg checked baggage Seat choice On-deman…" at bounding box center [419, 311] width 136 height 1005
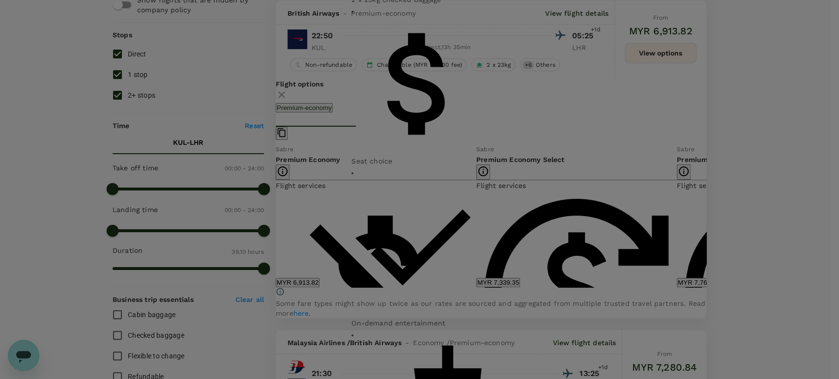
drag, startPoint x: 534, startPoint y: 87, endPoint x: 578, endPoint y: 102, distance: 46.0
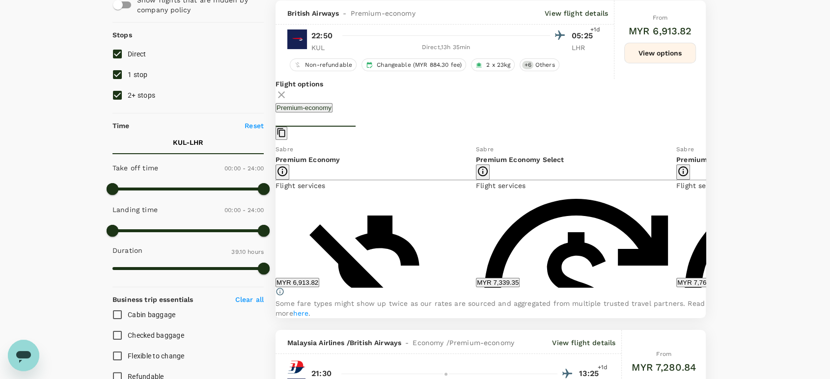
click at [287, 93] on icon at bounding box center [282, 95] width 12 height 12
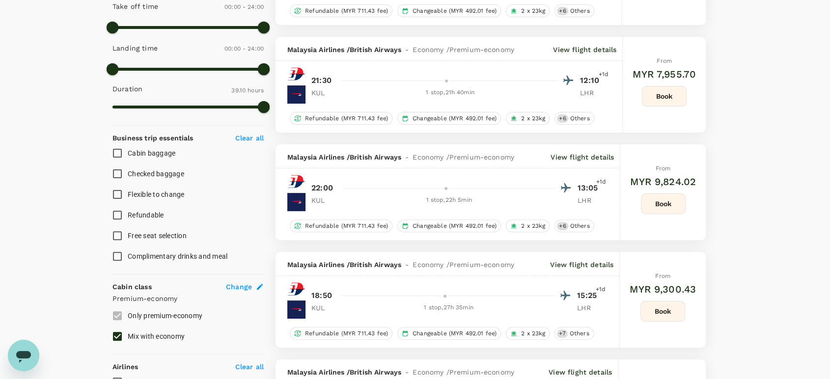
scroll to position [0, 0]
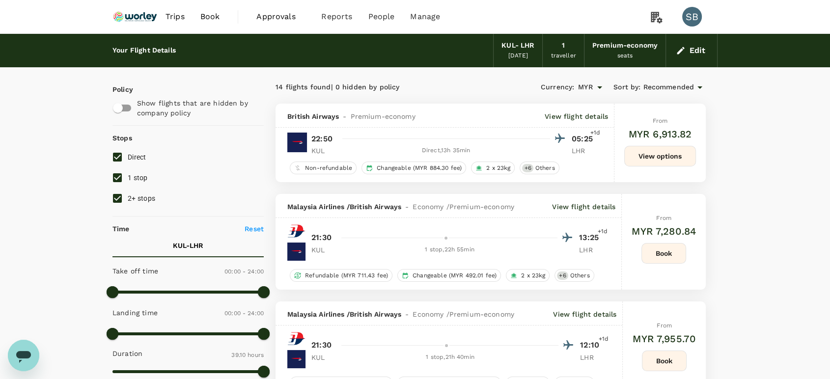
click at [141, 18] on img at bounding box center [135, 17] width 45 height 22
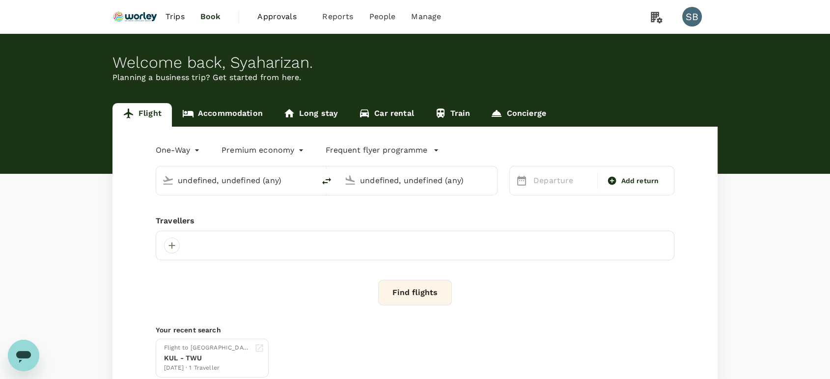
type input "Kuala Lumpur Intl ([GEOGRAPHIC_DATA])"
type input "London Heathrow (LHR)"
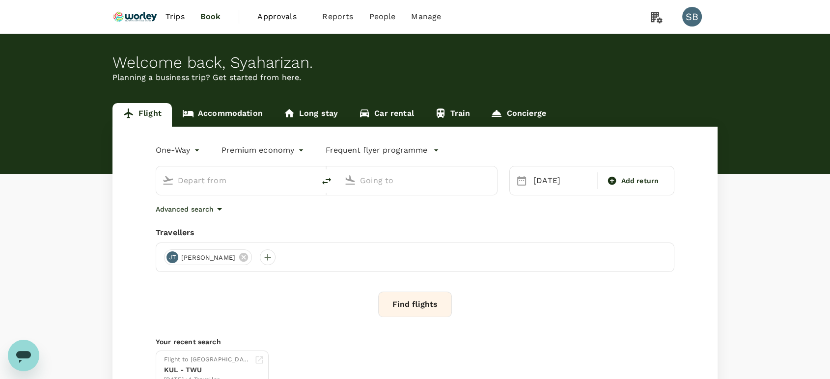
type input "Kuala Lumpur Intl ([GEOGRAPHIC_DATA])"
type input "London Heathrow (LHR)"
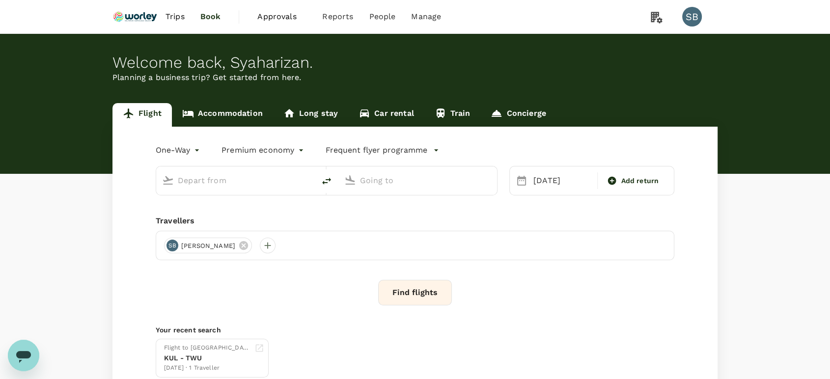
type input "Kuala Lumpur Intl ([GEOGRAPHIC_DATA])"
type input "London Heathrow (LHR)"
